Goal: Download file/media

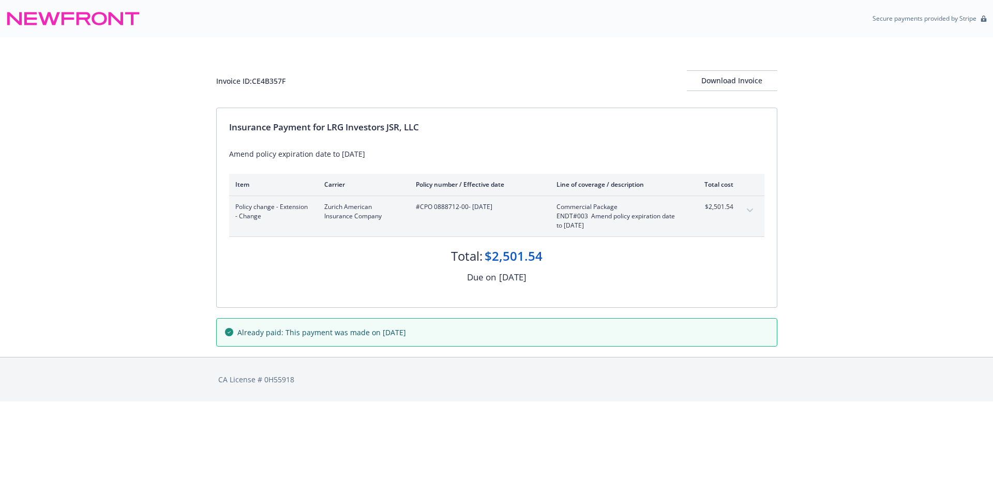
click at [974, 186] on div "Invoice ID: CE4B357F Download Invoice Insurance Payment for LRG Investors JSR, …" at bounding box center [496, 196] width 993 height 319
click at [721, 75] on div "Download Invoice" at bounding box center [731, 81] width 90 height 20
